Goal: Task Accomplishment & Management: Manage account settings

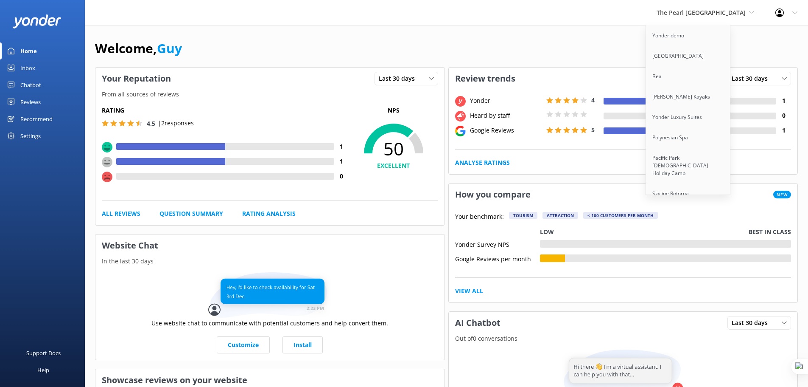
scroll to position [318, 0]
click at [700, 114] on link "South Sea Cruises" at bounding box center [688, 117] width 85 height 20
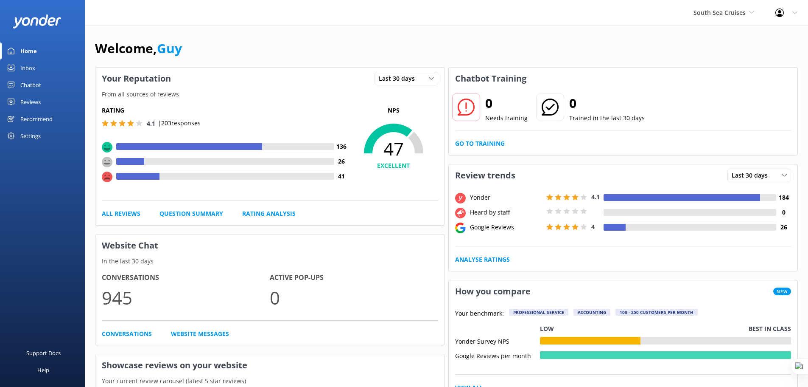
click at [34, 86] on div "Chatbot" at bounding box center [30, 84] width 21 height 17
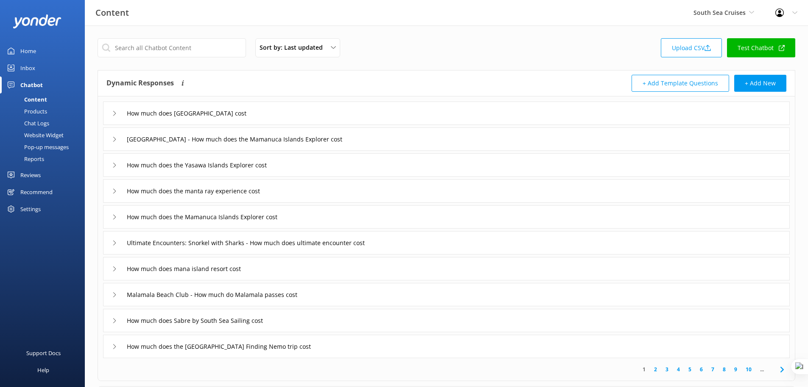
click at [45, 144] on div "Pop-up messages" at bounding box center [37, 147] width 64 height 12
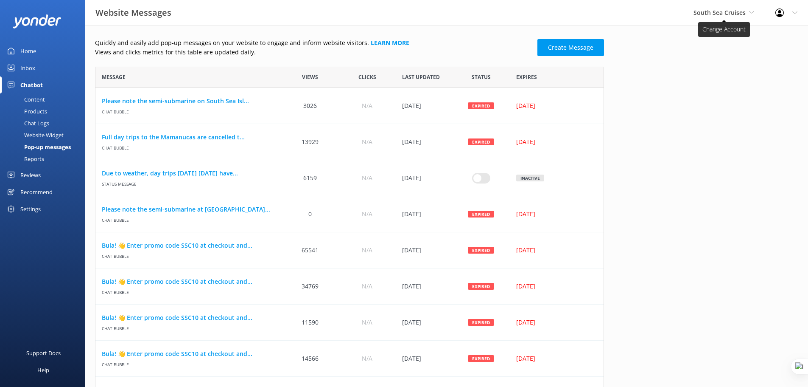
click at [729, 14] on span "South Sea Cruises" at bounding box center [720, 12] width 52 height 8
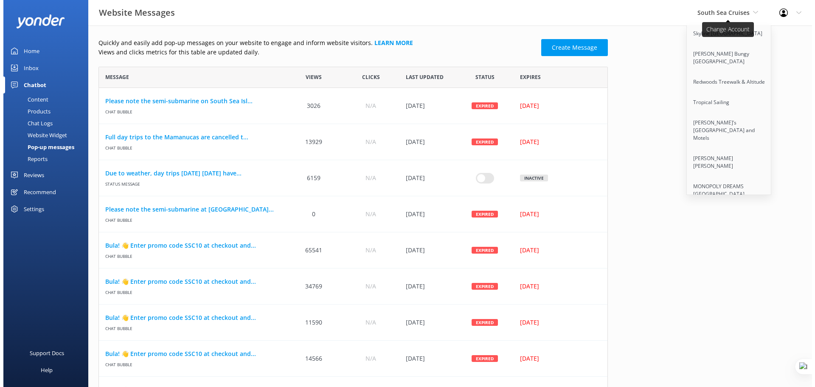
scroll to position [338, 0]
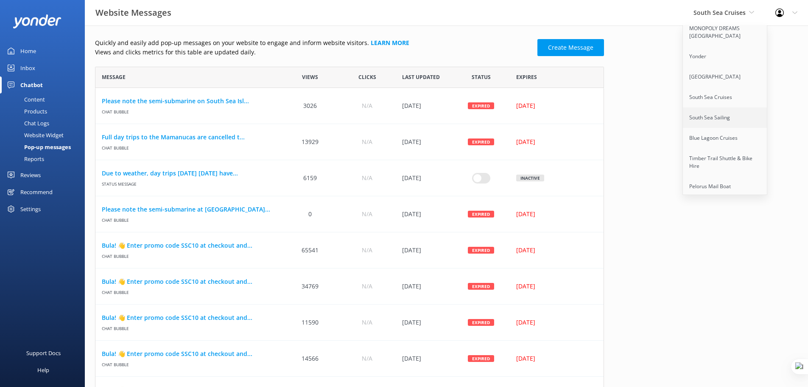
click at [728, 109] on link "South Sea Sailing" at bounding box center [725, 117] width 85 height 20
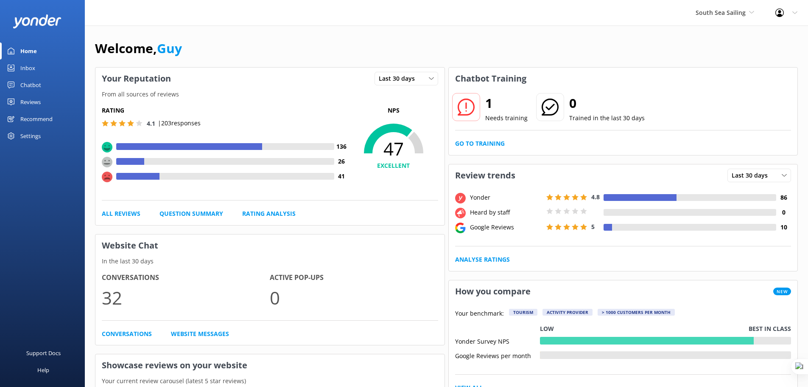
click at [31, 82] on div "Chatbot" at bounding box center [30, 84] width 21 height 17
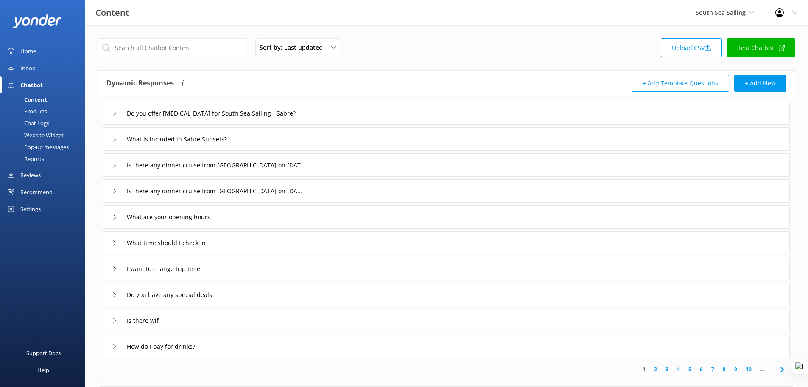
click at [42, 134] on div "Website Widget" at bounding box center [34, 135] width 59 height 12
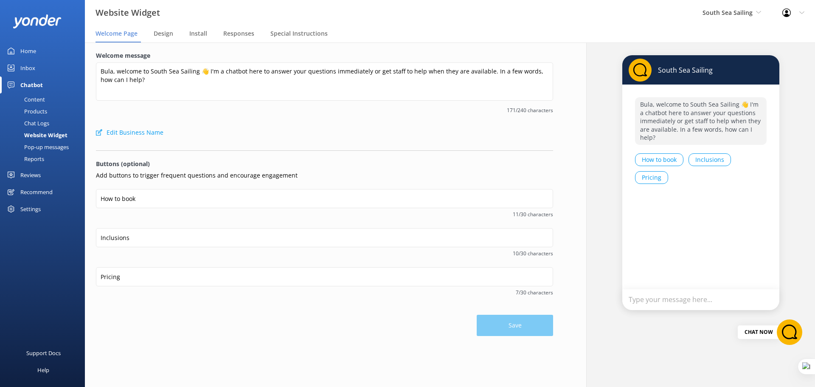
click at [36, 142] on div "Pop-up messages" at bounding box center [37, 147] width 64 height 12
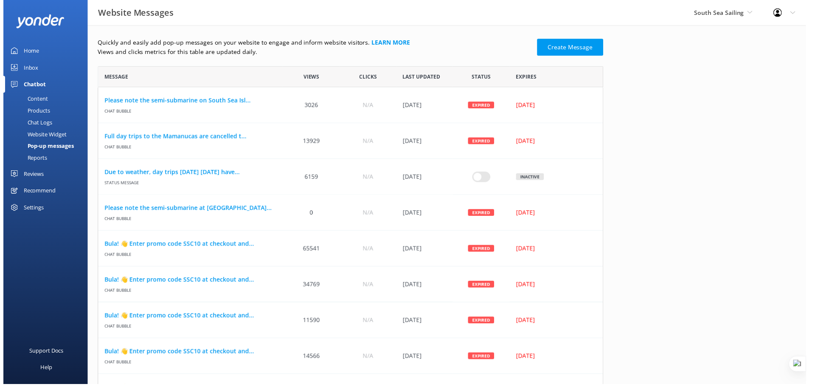
scroll to position [51, 503]
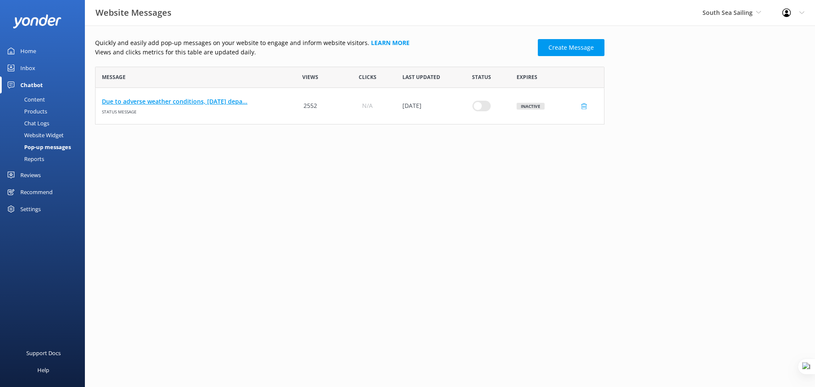
click at [227, 103] on link "Due to adverse weather conditions, today's depa..." at bounding box center [189, 101] width 174 height 9
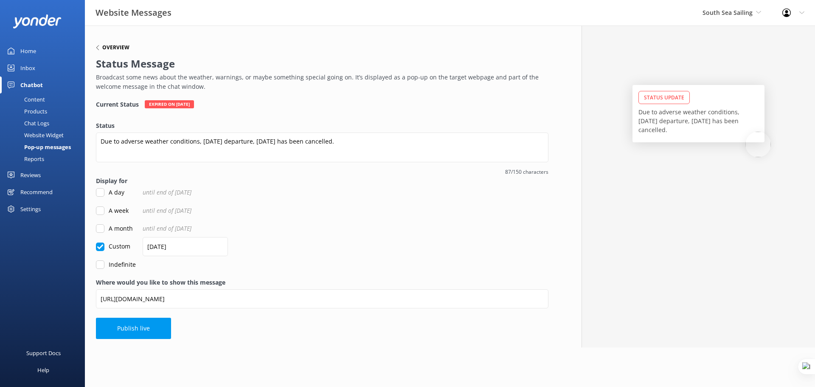
click at [108, 47] on h6 "Overview" at bounding box center [115, 47] width 27 height 5
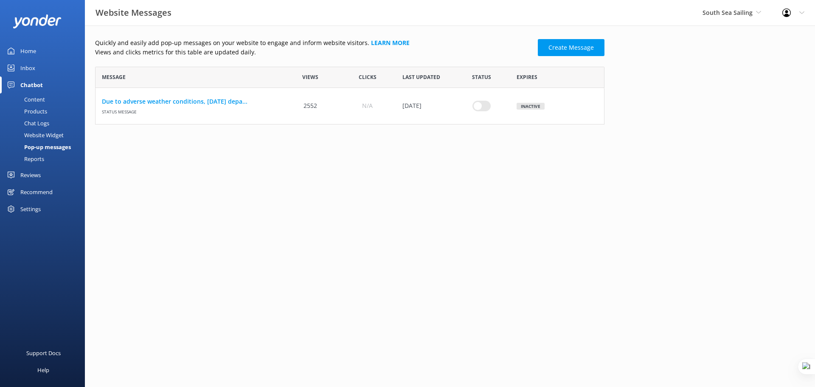
scroll to position [51, 503]
click at [738, 15] on span "South Sea Sailing" at bounding box center [727, 12] width 50 height 8
click at [743, 12] on span "South Sea Sailing" at bounding box center [727, 12] width 50 height 8
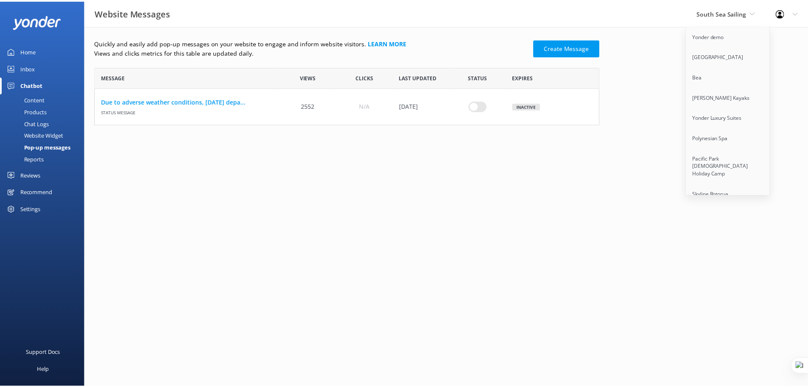
scroll to position [318, 0]
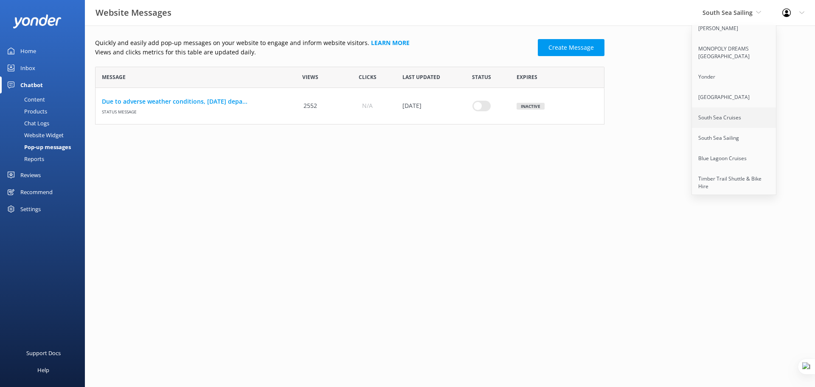
click at [732, 111] on link "South Sea Cruises" at bounding box center [734, 117] width 85 height 20
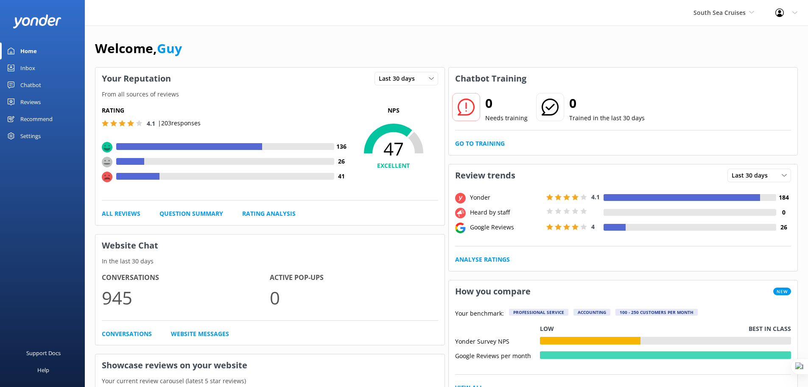
click at [24, 119] on div "Recommend" at bounding box center [36, 118] width 32 height 17
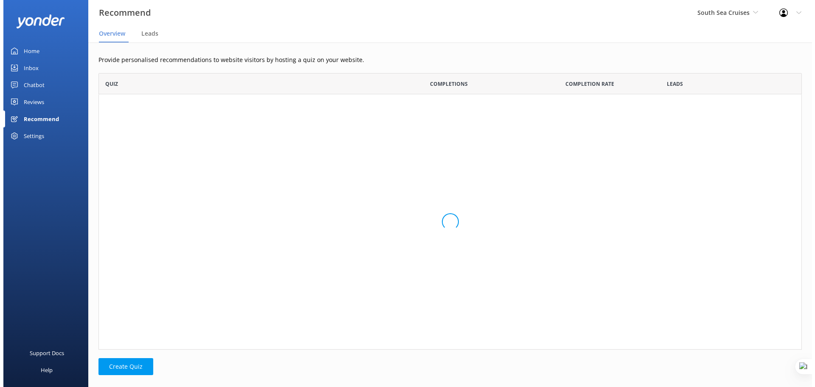
scroll to position [270, 697]
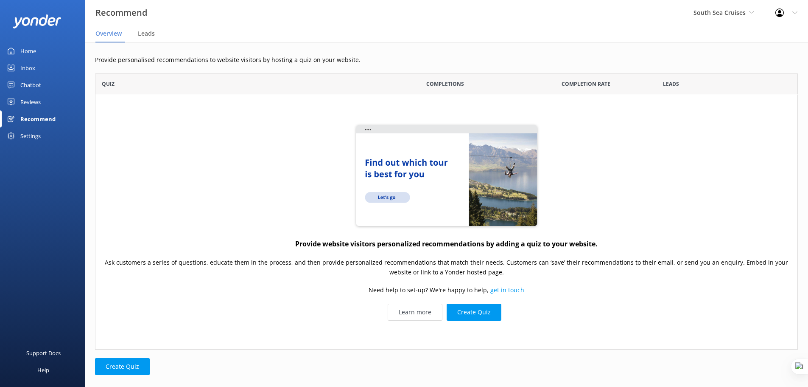
click at [30, 102] on div "Reviews" at bounding box center [30, 101] width 20 height 17
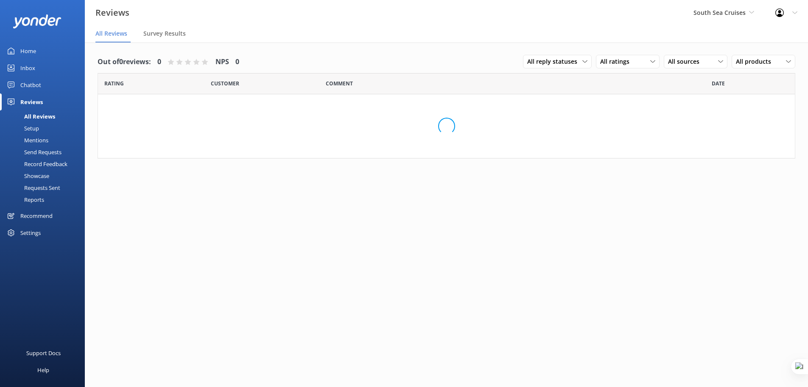
click at [34, 84] on div "Chatbot" at bounding box center [30, 84] width 21 height 17
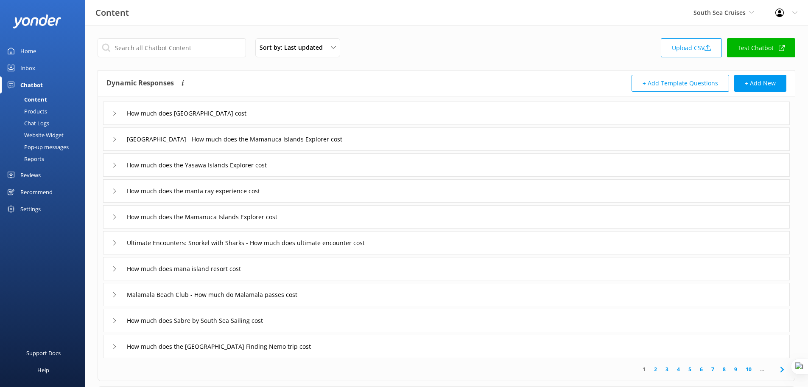
click at [50, 146] on div "Pop-up messages" at bounding box center [37, 147] width 64 height 12
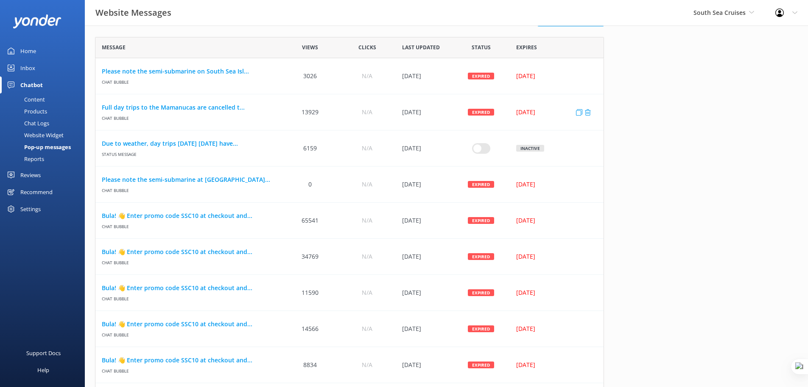
scroll to position [42, 0]
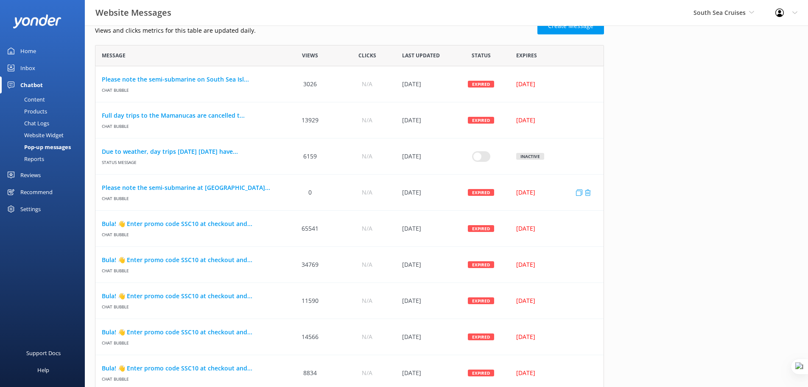
scroll to position [42, 0]
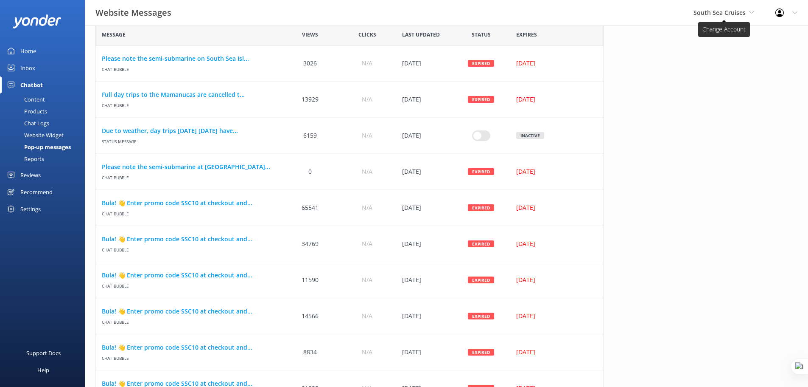
click at [716, 9] on span "South Sea Cruises" at bounding box center [720, 12] width 52 height 8
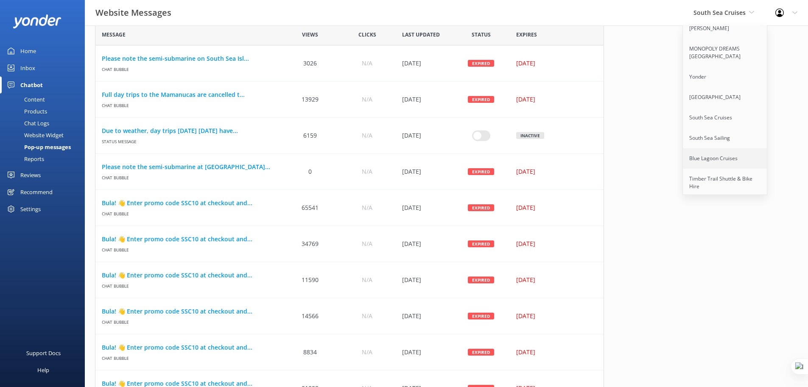
click at [736, 148] on link "Blue Lagoon Cruises" at bounding box center [725, 158] width 85 height 20
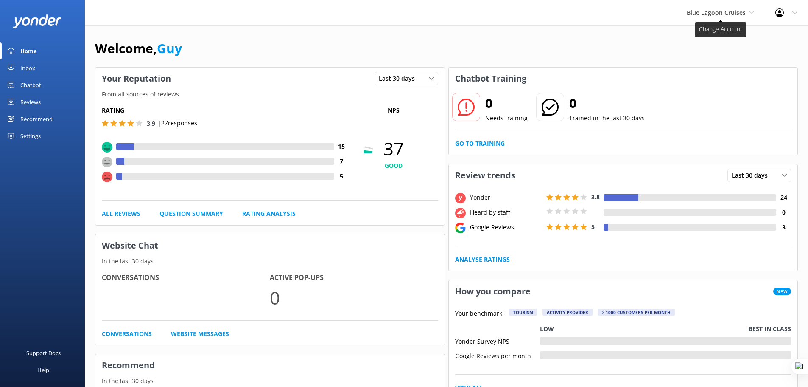
click at [729, 13] on span "Blue Lagoon Cruises" at bounding box center [716, 12] width 59 height 8
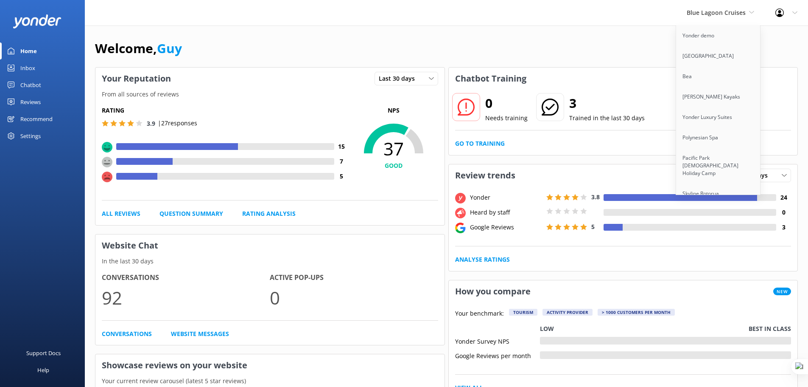
scroll to position [318, 0]
click at [723, 151] on link "Blue Lagoon Cruises" at bounding box center [718, 158] width 85 height 20
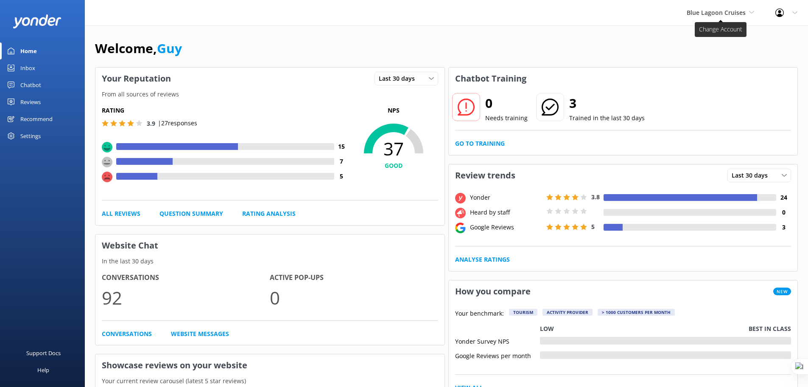
click at [710, 11] on span "Blue Lagoon Cruises" at bounding box center [716, 12] width 59 height 8
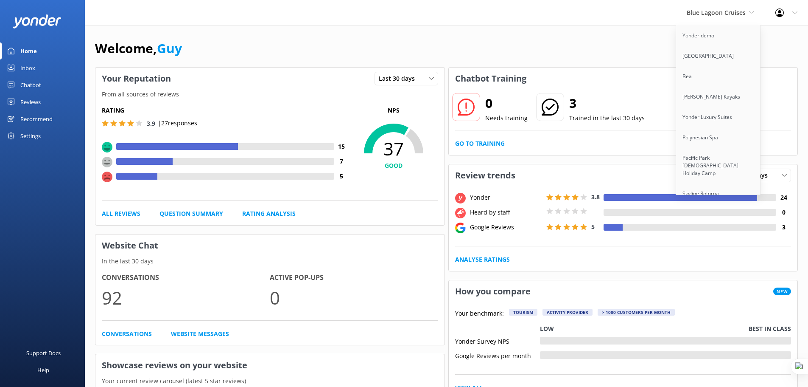
scroll to position [4172, 0]
click at [711, 230] on link "Malamala Beach Club" at bounding box center [718, 240] width 85 height 20
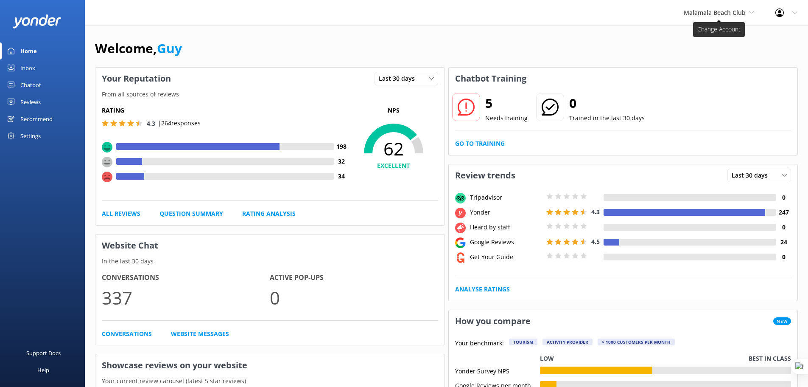
click at [720, 13] on span "Malamala Beach Club" at bounding box center [715, 12] width 62 height 8
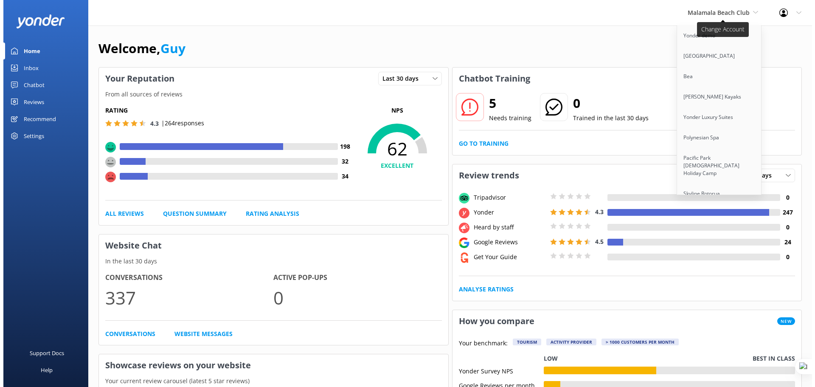
scroll to position [4648, 0]
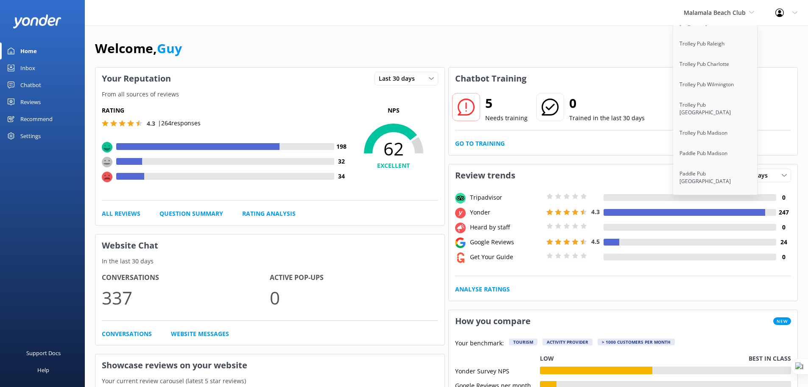
click at [706, 260] on link "Campbell River Whale Watching" at bounding box center [715, 274] width 85 height 28
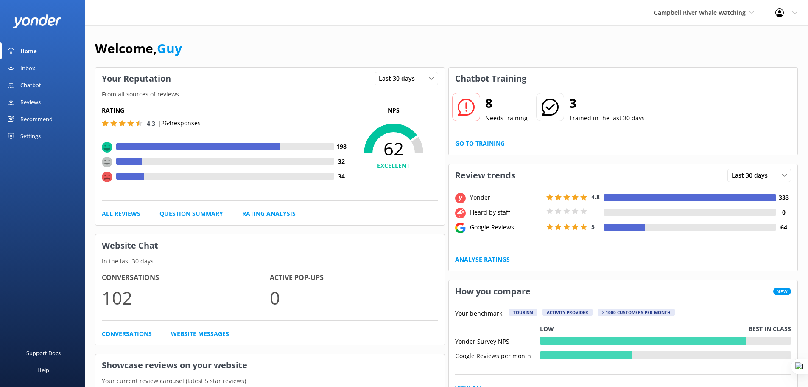
click at [34, 101] on div "Reviews" at bounding box center [30, 101] width 20 height 17
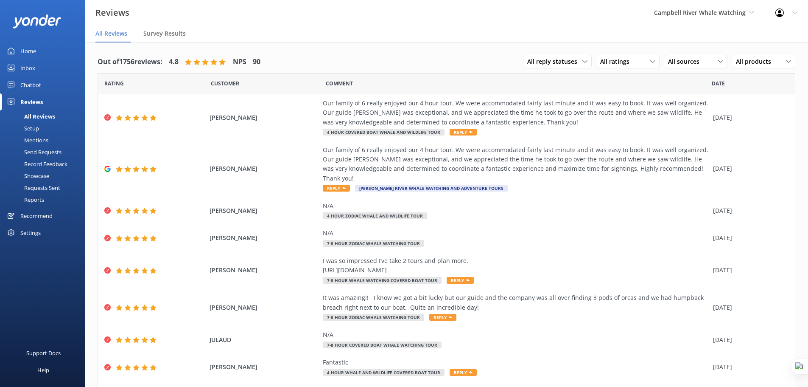
click at [32, 81] on div "Chatbot" at bounding box center [30, 84] width 21 height 17
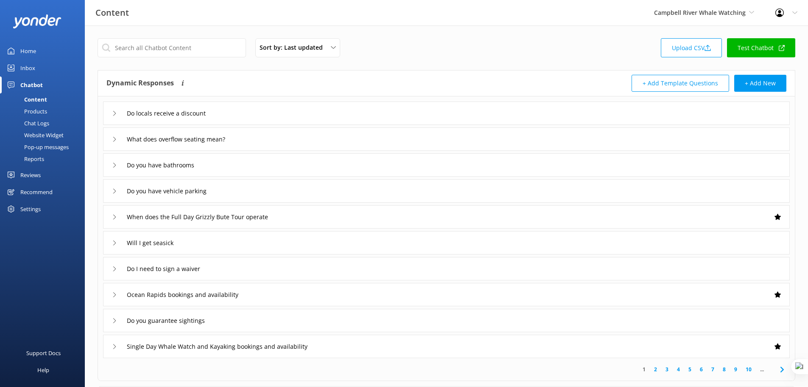
click at [38, 143] on div "Pop-up messages" at bounding box center [37, 147] width 64 height 12
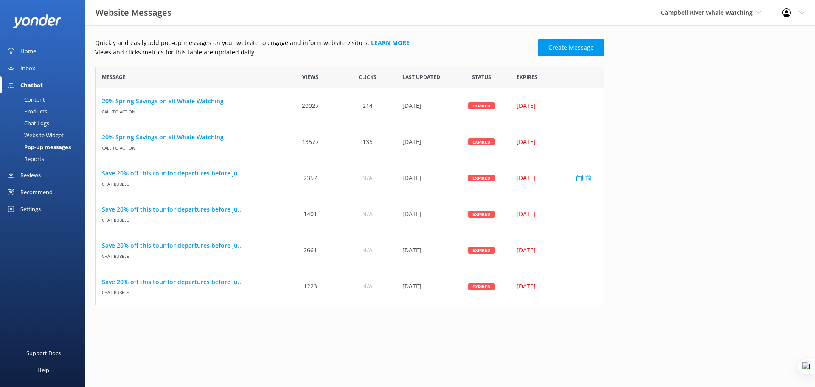
scroll to position [232, 503]
